Goal: Communication & Community: Ask a question

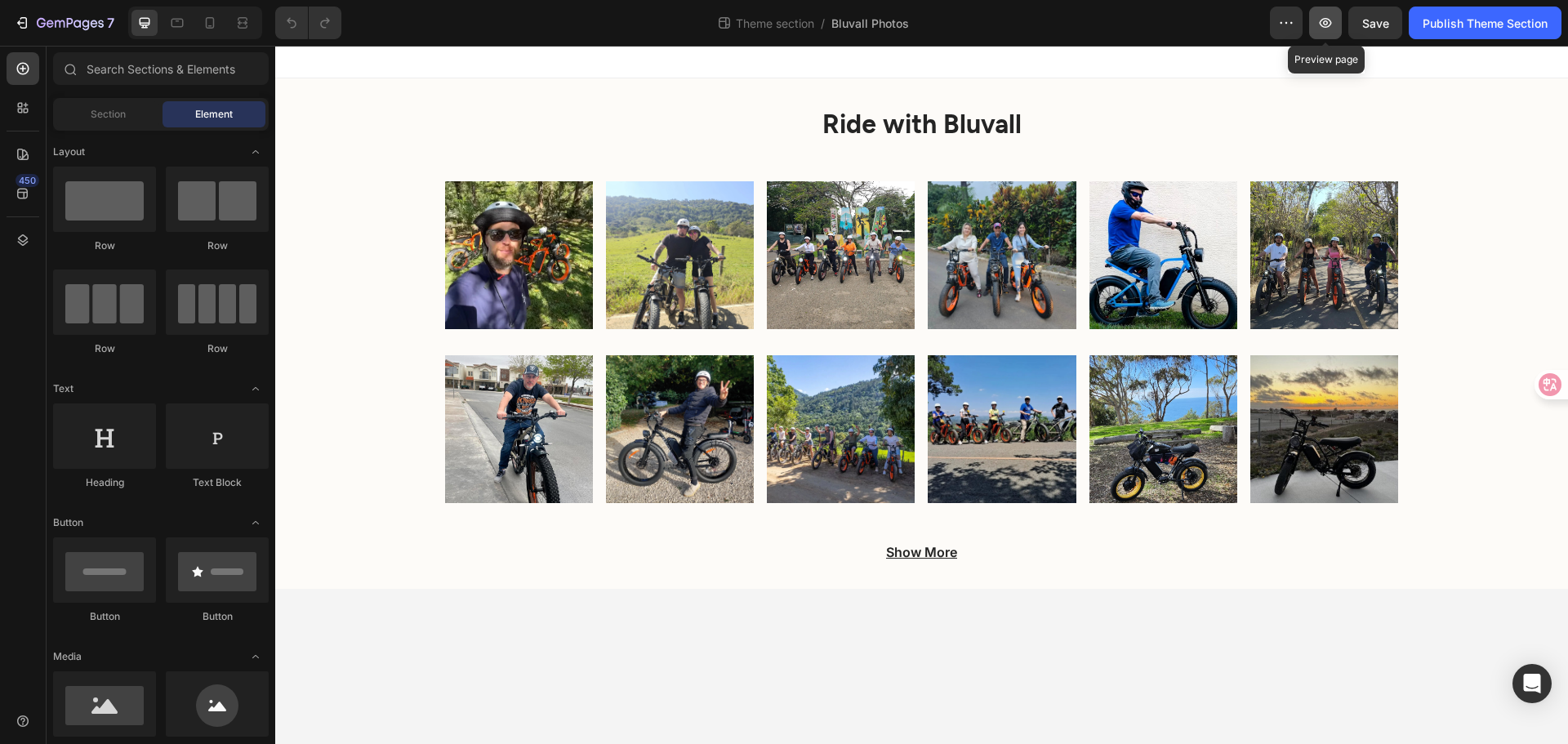
click at [1318, 27] on icon "button" at bounding box center [1326, 23] width 17 height 17
click at [1021, 415] on img at bounding box center [1002, 429] width 147 height 147
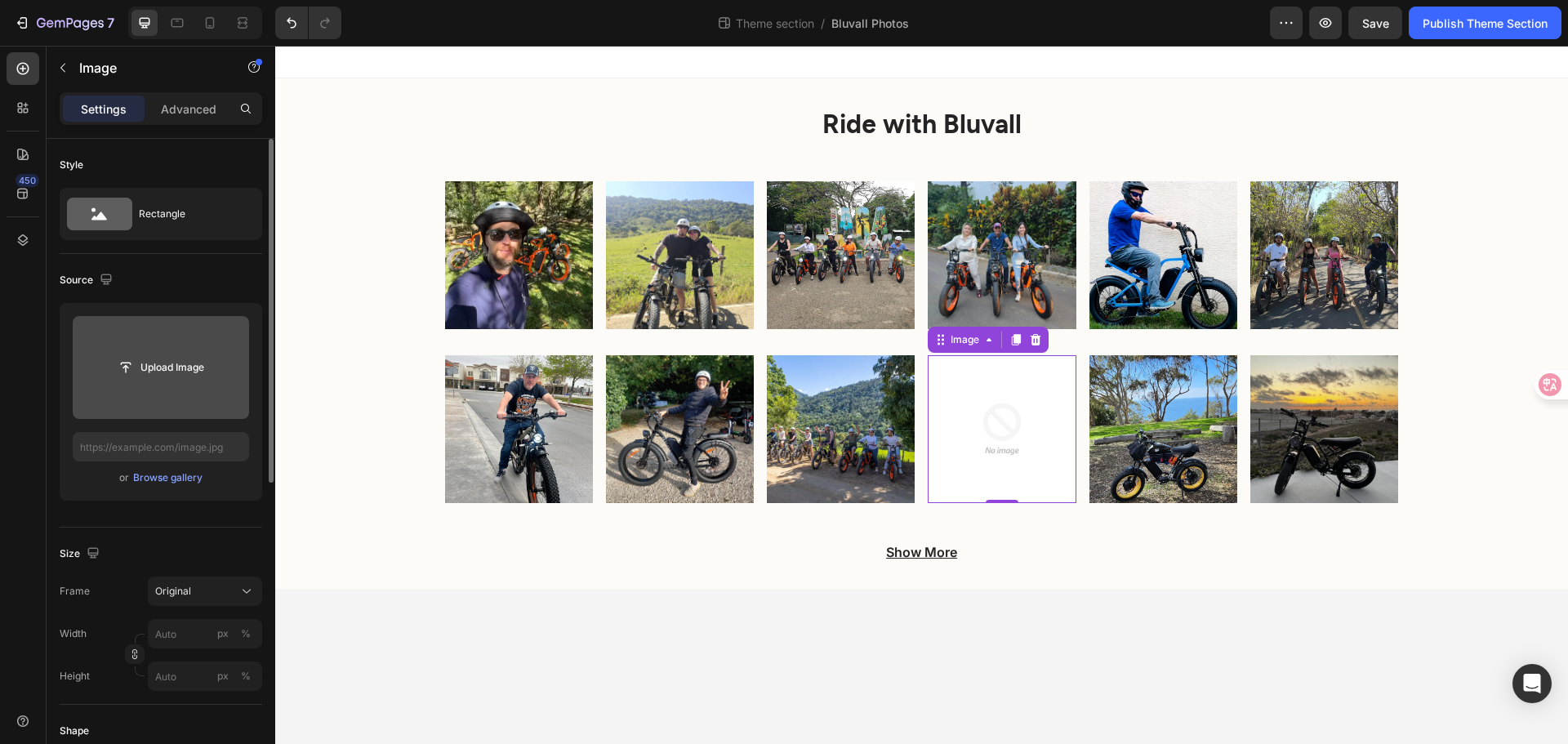
click at [156, 372] on input "file" at bounding box center [161, 368] width 112 height 28
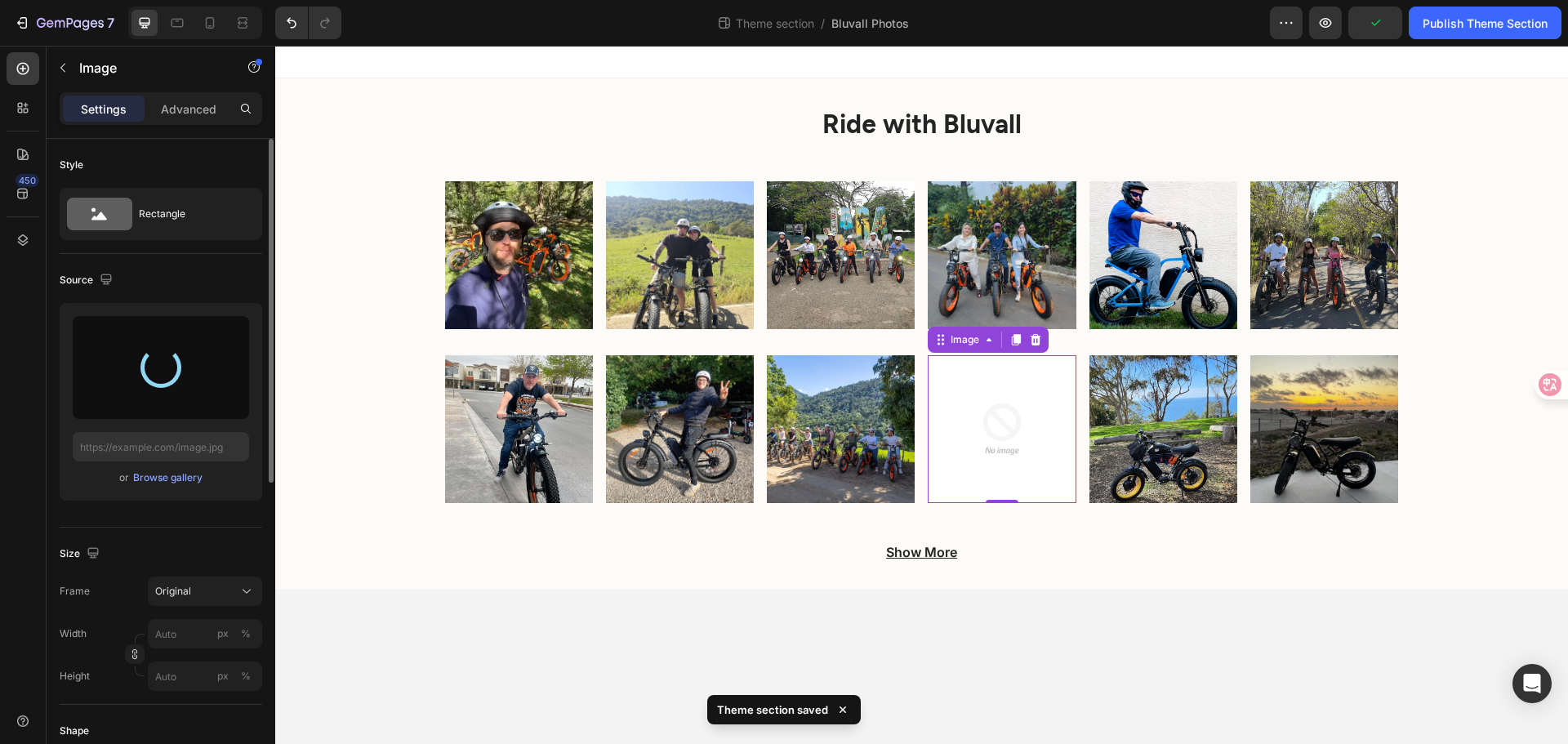
type input "[URL][DOMAIN_NAME]"
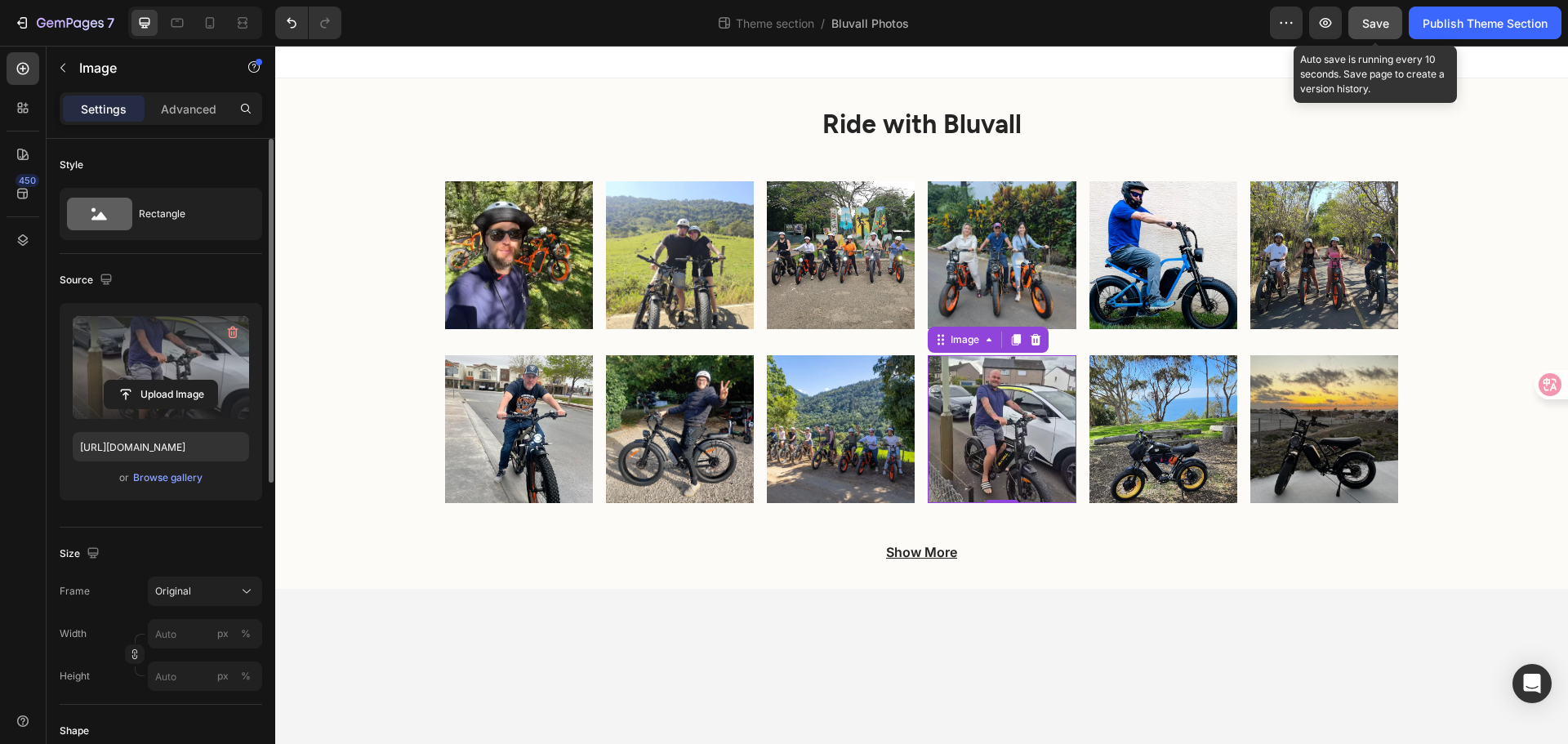
click at [1379, 26] on span "Save" at bounding box center [1376, 24] width 27 height 14
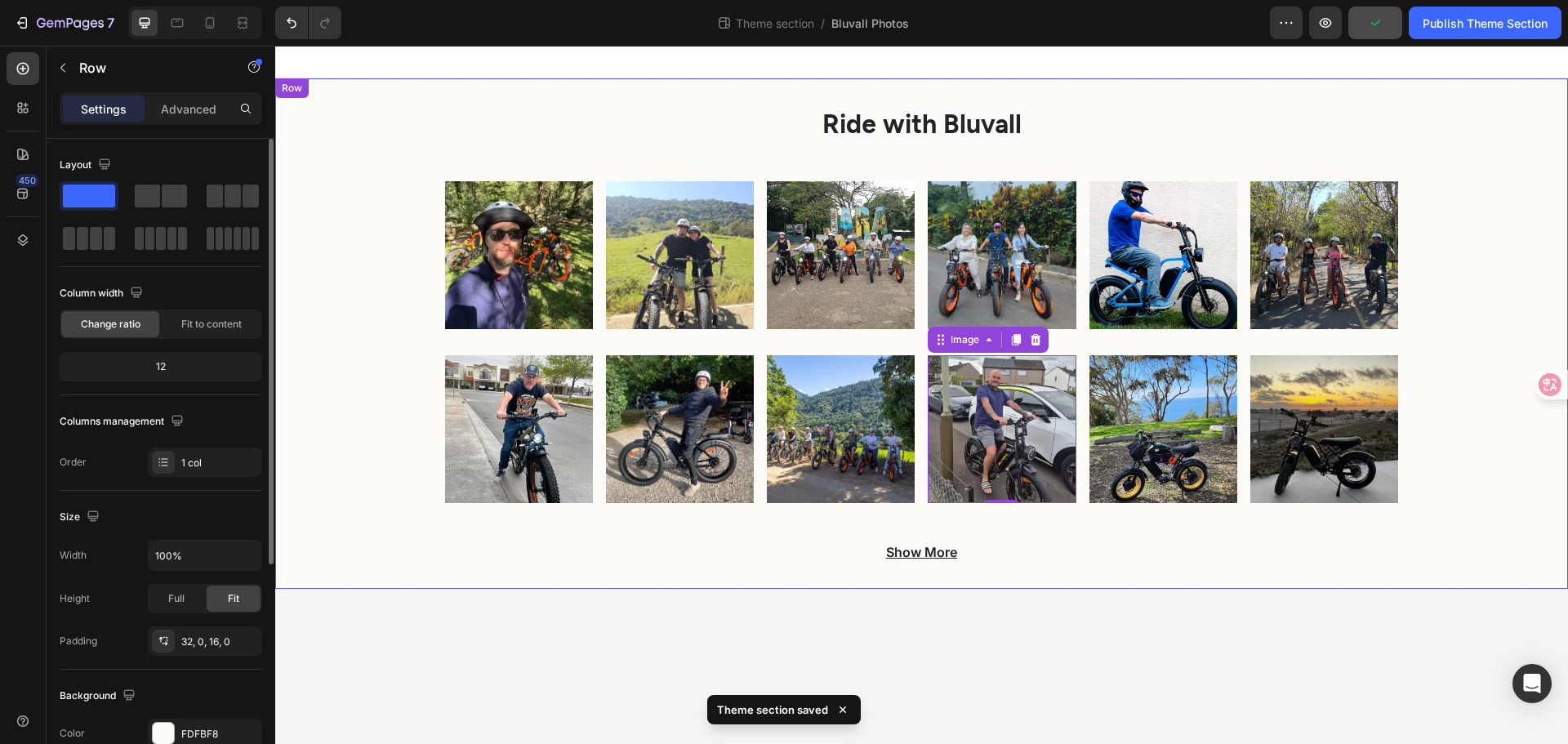
click at [1485, 249] on div "Ride with Bluvall Heading Image Image Image Image Image Image Row Image Image I…" at bounding box center [922, 340] width 1293 height 471
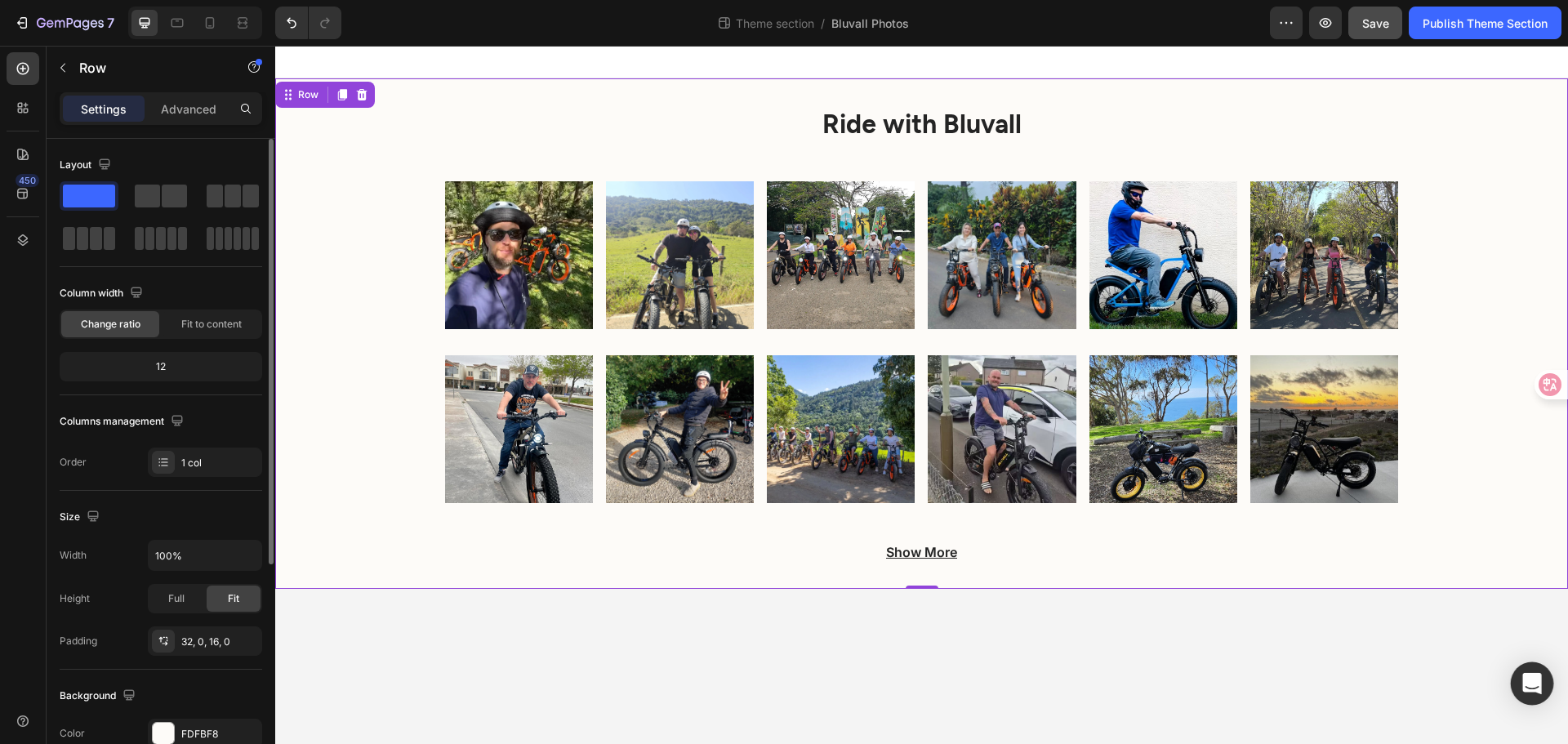
click at [1531, 681] on icon "Open Intercom Messenger" at bounding box center [1531, 683] width 18 height 21
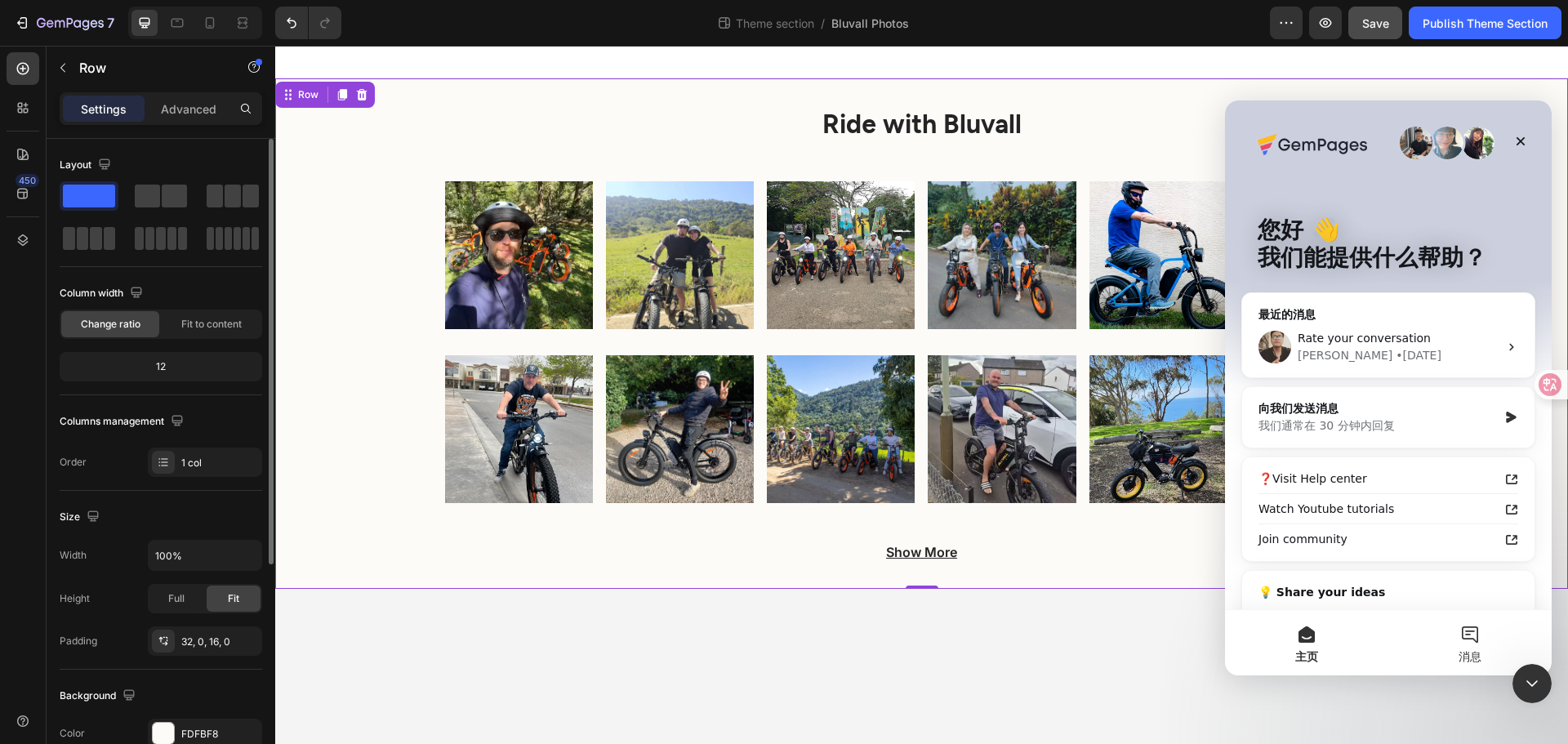
click at [1476, 641] on button "消息" at bounding box center [1471, 642] width 163 height 65
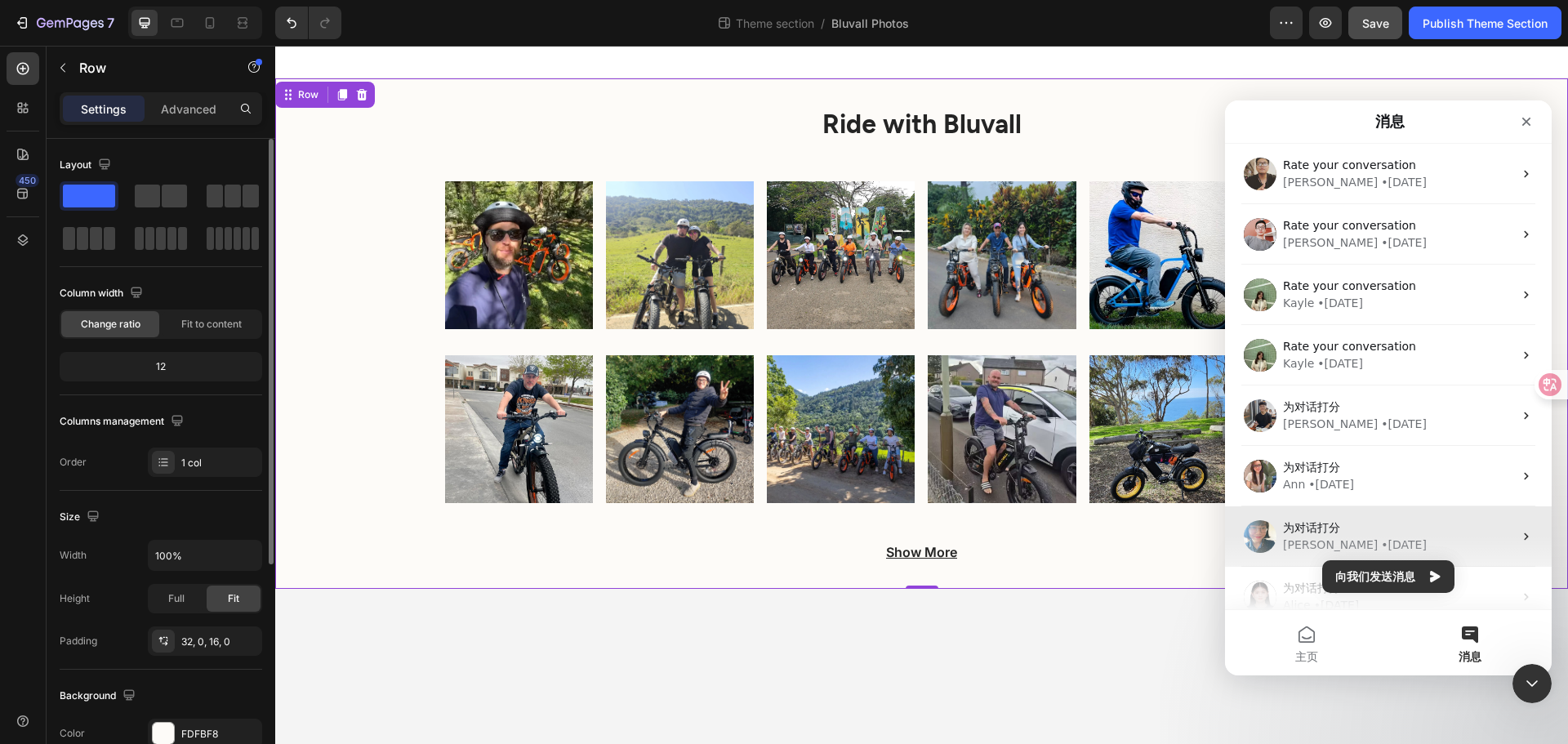
click at [1372, 555] on div "为对话打分 [PERSON_NAME] • [DATE]" at bounding box center [1389, 536] width 327 height 61
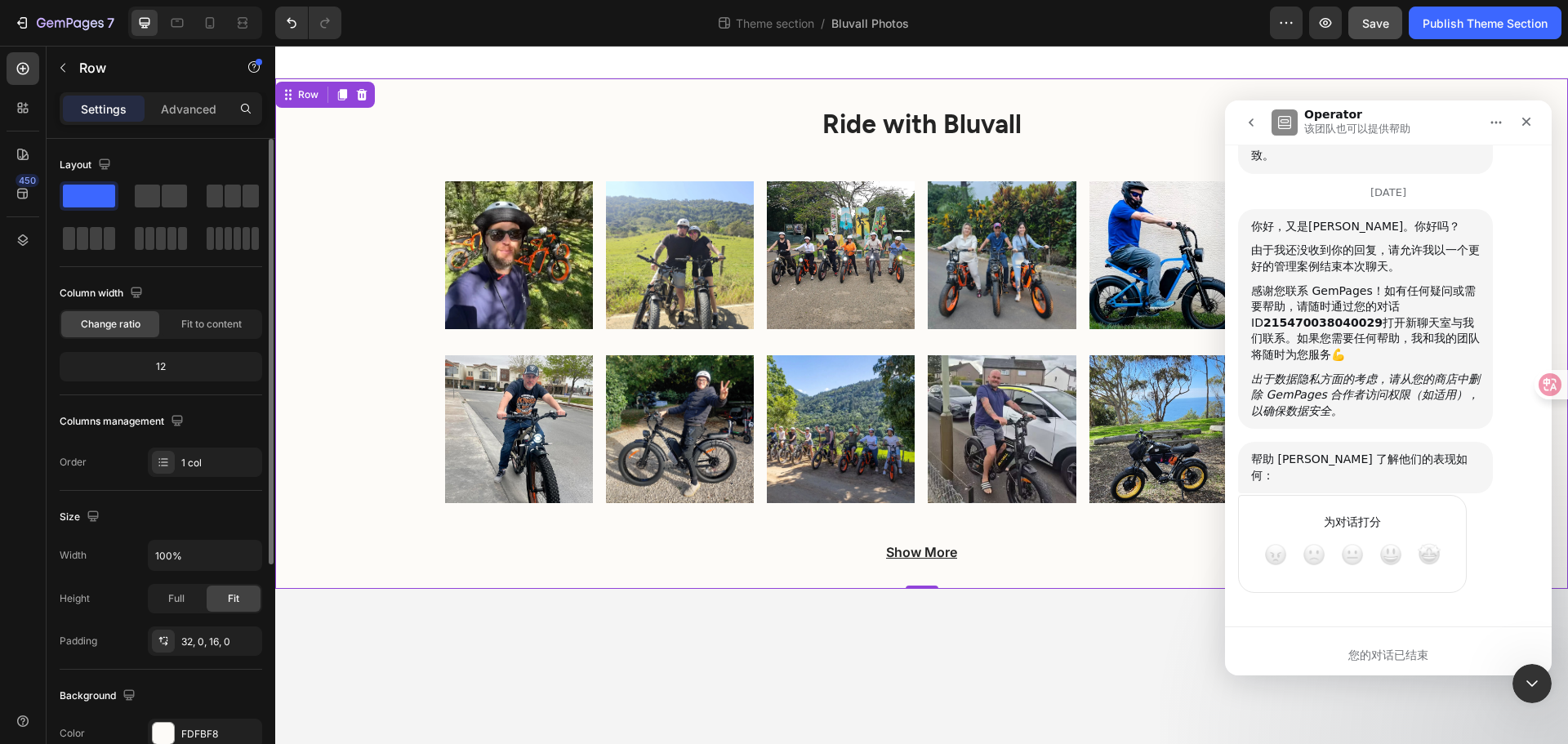
scroll to position [3247, 0]
click at [1249, 115] on button "go back" at bounding box center [1251, 122] width 31 height 31
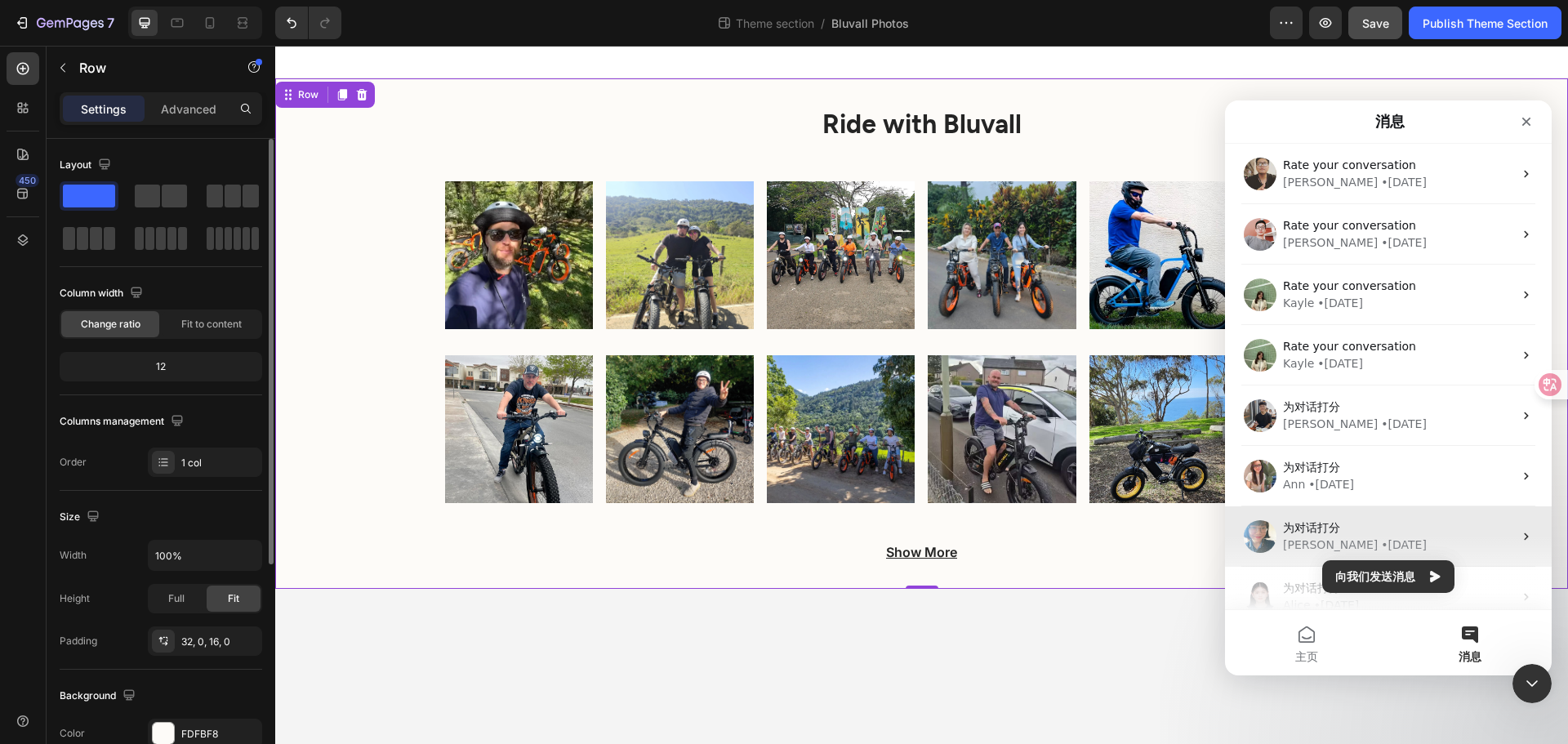
scroll to position [0, 0]
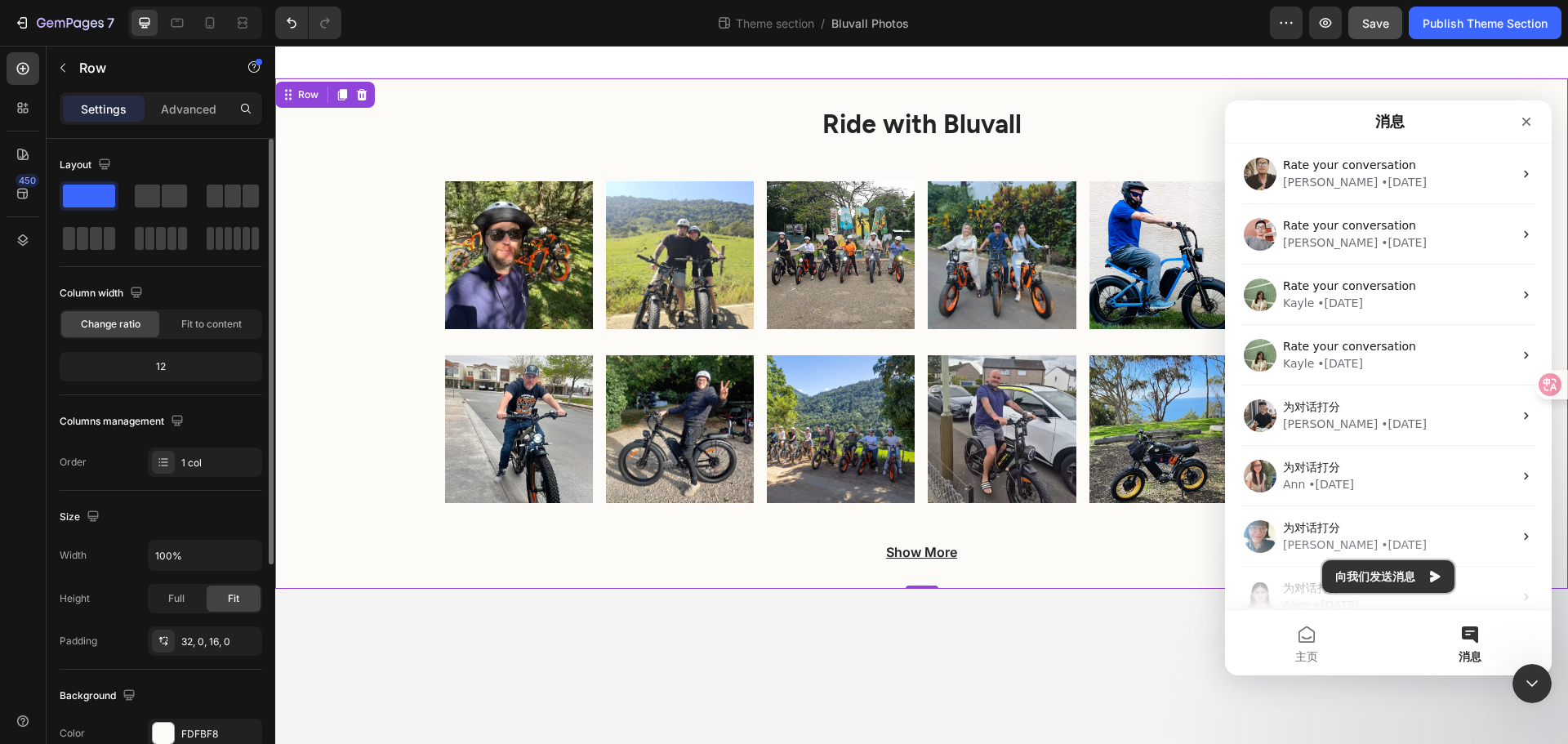
click at [1404, 576] on button "向我们发送消息" at bounding box center [1388, 576] width 133 height 32
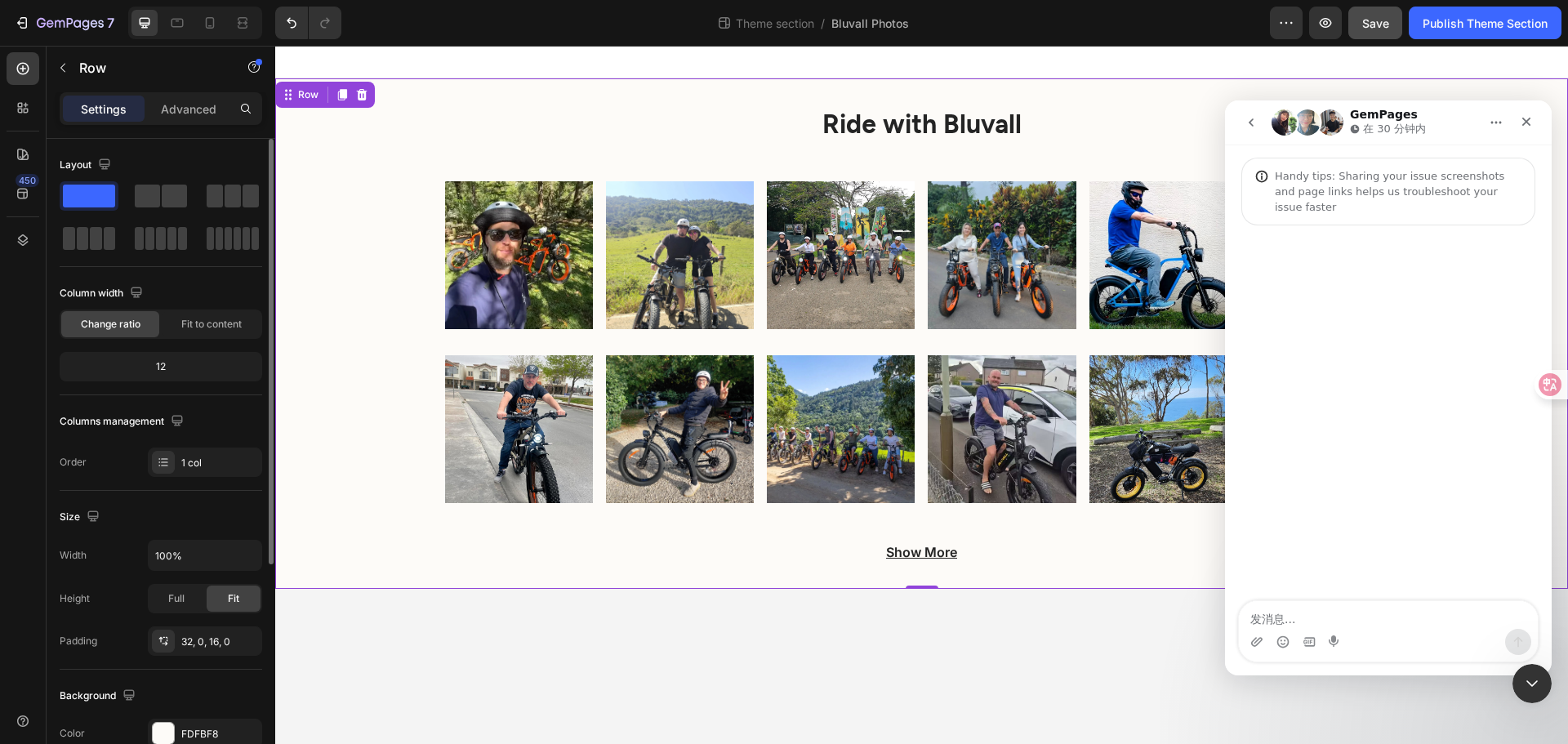
click at [1356, 624] on textarea "发消息..." at bounding box center [1388, 615] width 299 height 28
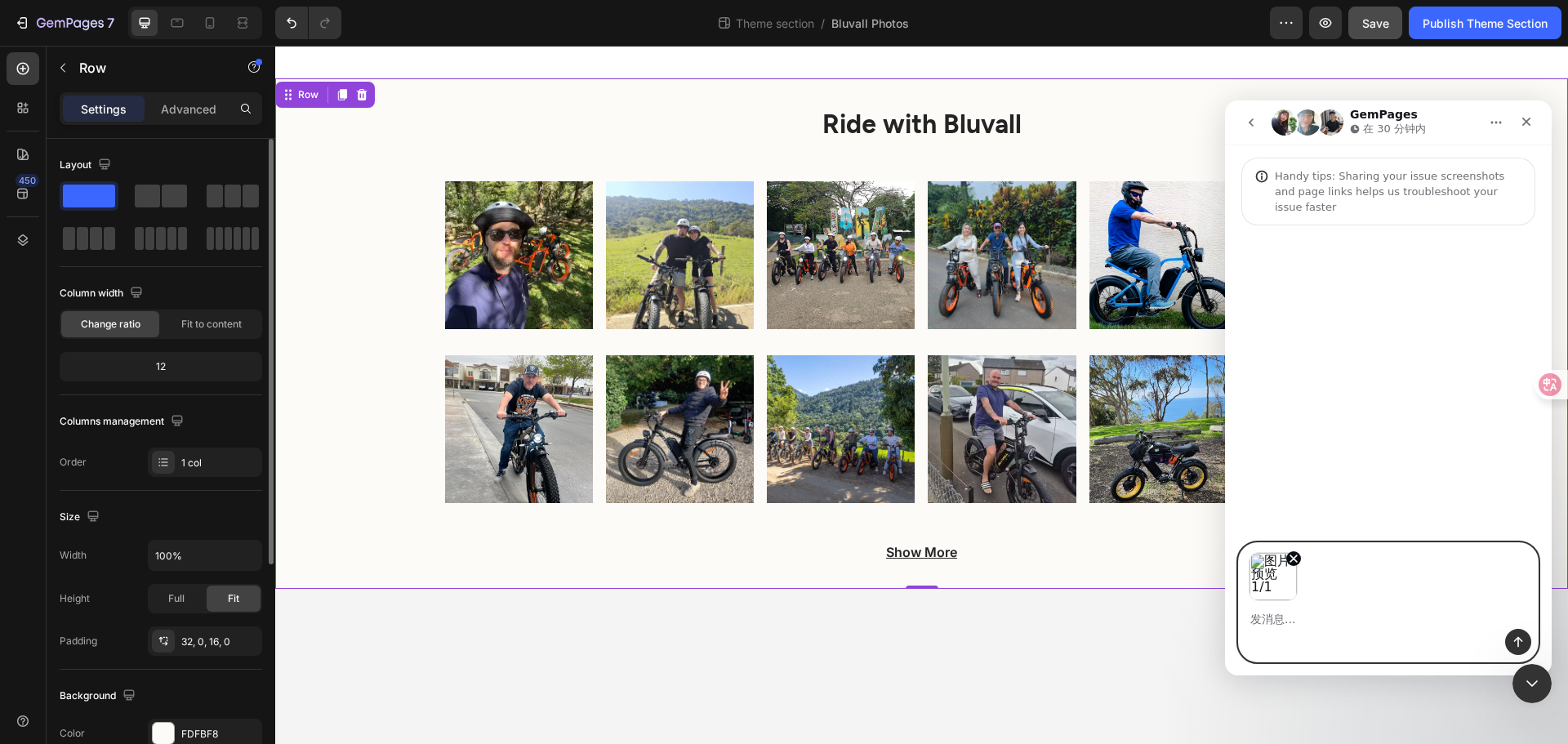
paste textarea "Hello, how can I adjust the gaps on both sides?"
type textarea "Hello, how can I adjust the gaps on both sides?"
click at [1521, 647] on icon "发送消息…" at bounding box center [1518, 641] width 13 height 13
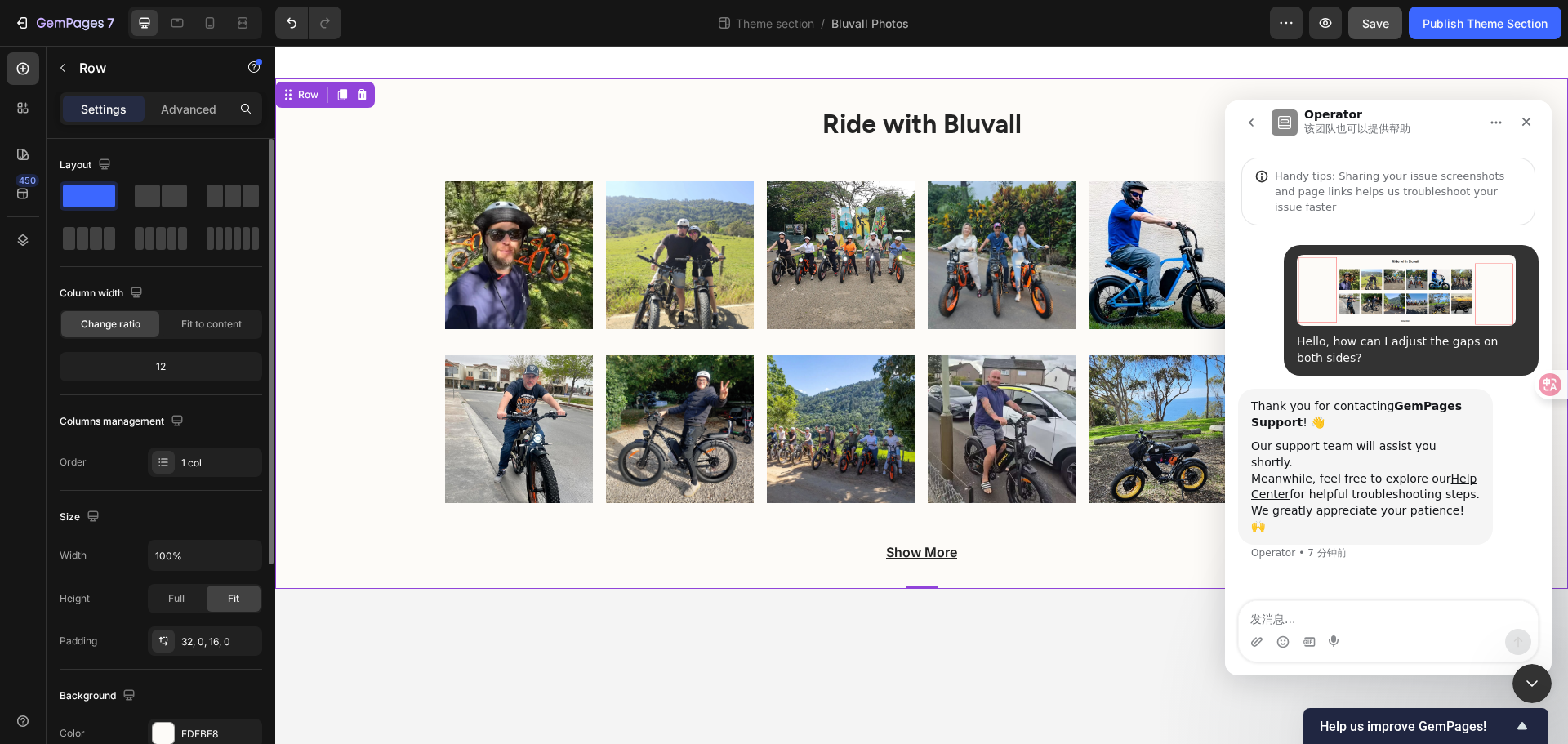
click at [346, 520] on div "Ride with Bluvall Heading Image Image Image Image Image Image Row Image Image I…" at bounding box center [922, 340] width 1293 height 471
click at [673, 650] on body "Ride with Bluvall Heading Image Image Image Image Image Image Row Image Image I…" at bounding box center [922, 394] width 1293 height 698
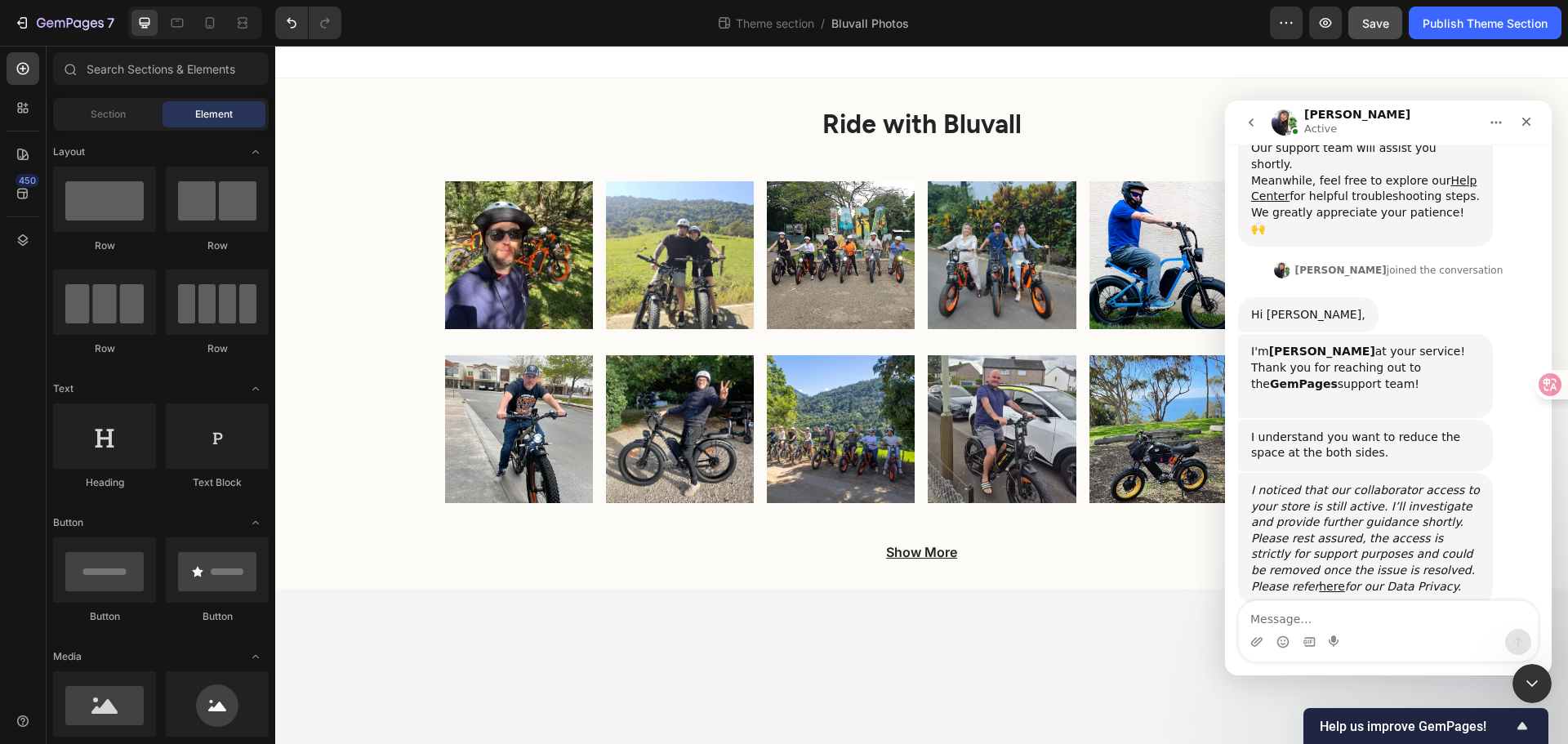
scroll to position [368, 0]
